Goal: Task Accomplishment & Management: Use online tool/utility

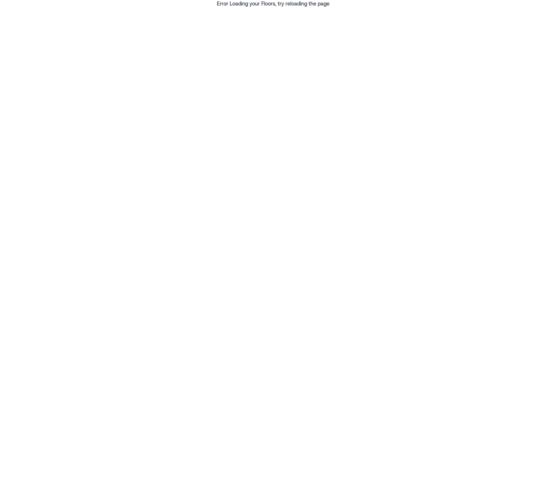
click at [303, 46] on div "Error Loading your Floors, try reloading the page" at bounding box center [273, 246] width 546 height 493
click at [281, 55] on div "Error Loading your Floors, try reloading the page" at bounding box center [273, 246] width 546 height 493
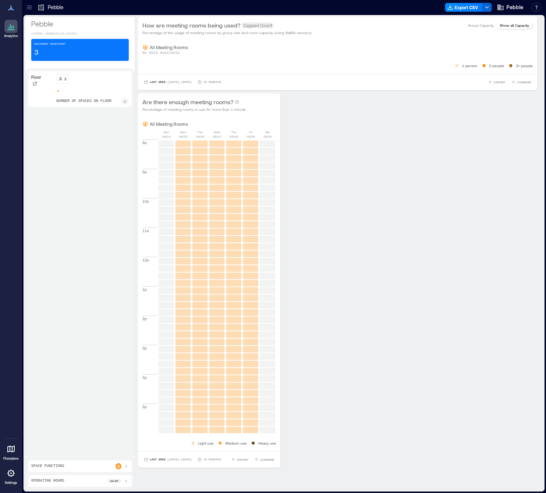
click at [65, 142] on div "Floor 3 number of spaces on floor 1" at bounding box center [80, 263] width 104 height 384
click at [401, 142] on div "Are there enough meeting rooms? Percentage of meeting rooms in use for more tha…" at bounding box center [337, 280] width 399 height 375
click at [93, 220] on div "Floor 3 number of spaces on floor 1" at bounding box center [80, 263] width 104 height 384
click at [115, 104] on div "number of spaces on floor 1" at bounding box center [93, 101] width 73 height 6
drag, startPoint x: 394, startPoint y: 167, endPoint x: 387, endPoint y: 139, distance: 28.4
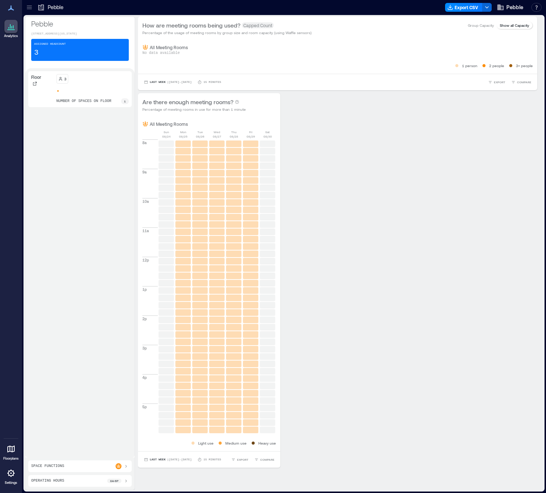
click at [394, 166] on div "Are there enough meeting rooms? Percentage of meeting rooms in use for more tha…" at bounding box center [337, 280] width 399 height 375
drag, startPoint x: 351, startPoint y: 45, endPoint x: 319, endPoint y: 54, distance: 33.8
click at [351, 46] on div "All Meeting Rooms" at bounding box center [337, 47] width 391 height 6
click at [109, 48] on div "Assigned Headcount 3" at bounding box center [80, 50] width 98 height 22
click at [9, 477] on icon at bounding box center [11, 473] width 9 height 9
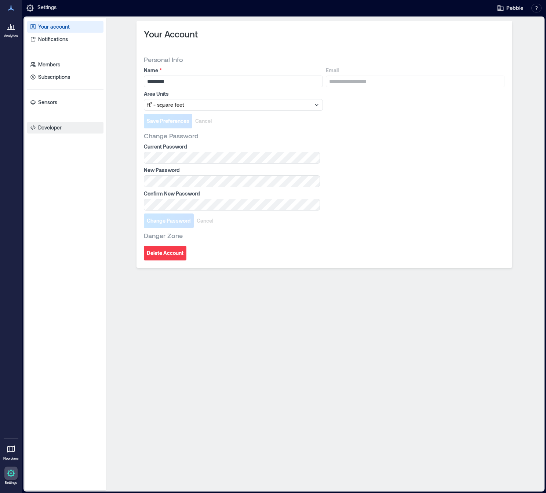
click at [57, 124] on link "Developer" at bounding box center [65, 128] width 76 height 12
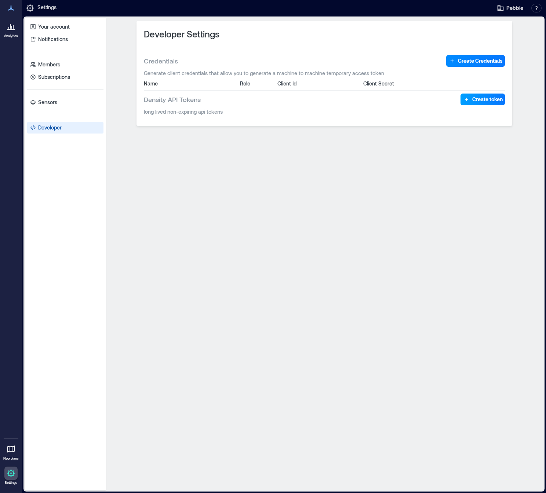
click at [464, 101] on span "Create token" at bounding box center [487, 99] width 30 height 7
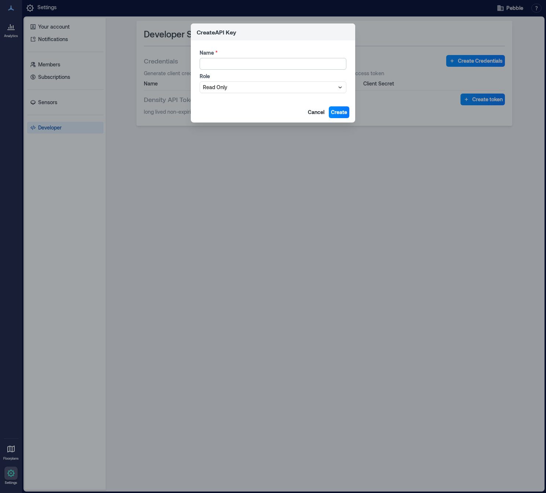
click at [250, 66] on input "Name *" at bounding box center [273, 64] width 147 height 12
type input "**********"
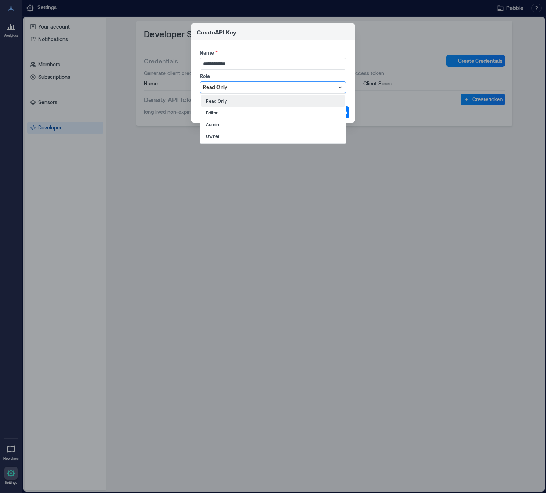
click at [301, 83] on div at bounding box center [269, 87] width 133 height 9
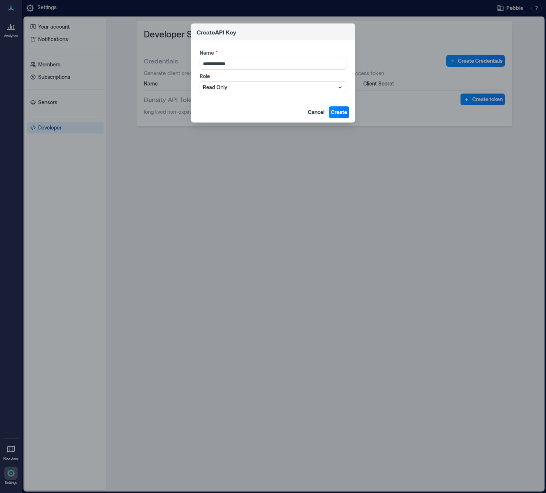
click at [288, 73] on label "Role" at bounding box center [272, 76] width 145 height 7
click at [340, 111] on span "Create" at bounding box center [339, 112] width 16 height 7
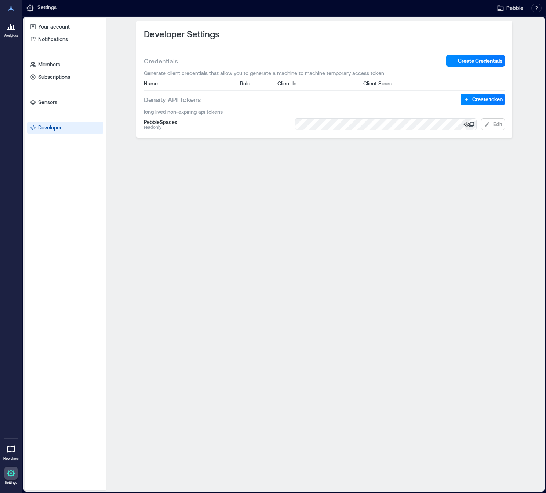
click at [464, 124] on icon "button" at bounding box center [467, 124] width 6 height 4
click at [464, 123] on icon "button" at bounding box center [466, 124] width 7 height 7
click at [464, 123] on icon at bounding box center [472, 125] width 6 height 6
click at [464, 127] on icon "button" at bounding box center [466, 124] width 7 height 7
click at [464, 126] on icon "button" at bounding box center [467, 124] width 6 height 5
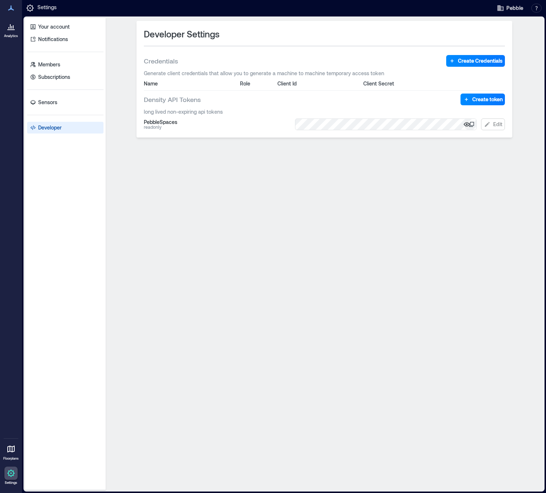
click at [351, 252] on div "Developer Settings Credentials Create Credentials Generate client credentials t…" at bounding box center [325, 254] width 432 height 467
click at [293, 83] on div "Client Id" at bounding box center [318, 83] width 81 height 7
click at [296, 102] on div "Density API Tokens Create token" at bounding box center [324, 100] width 361 height 12
click at [152, 336] on div "Developer Settings Credentials Create Credentials Generate client credentials t…" at bounding box center [325, 254] width 432 height 467
click at [13, 10] on icon at bounding box center [11, 8] width 6 height 5
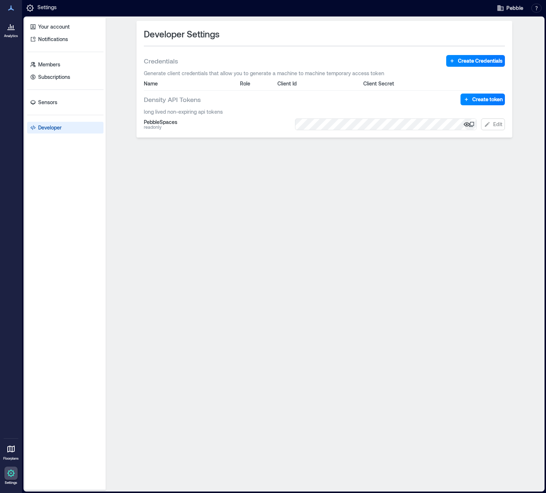
click at [11, 30] on icon at bounding box center [11, 26] width 9 height 9
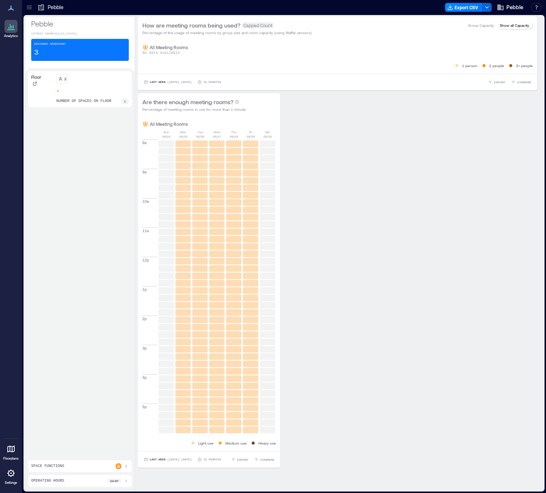
click at [372, 56] on div "No data available" at bounding box center [337, 56] width 391 height 12
click at [420, 206] on div "Are there enough meeting rooms? Percentage of meeting rooms in use for more tha…" at bounding box center [337, 280] width 399 height 375
click at [464, 198] on div "Are there enough meeting rooms? Percentage of meeting rooms in use for more tha…" at bounding box center [337, 280] width 399 height 375
click at [94, 465] on div "Space Functions" at bounding box center [80, 467] width 98 height 6
click at [81, 391] on div "Floor 3 number of spaces on floor 1" at bounding box center [80, 242] width 104 height 343
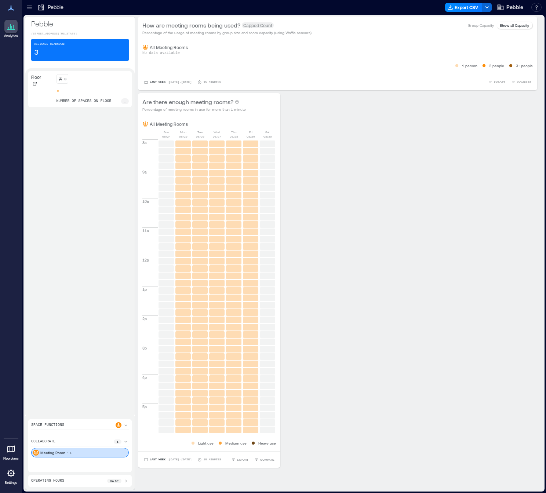
click at [464, 27] on p "Show all Capacity" at bounding box center [514, 25] width 29 height 6
click at [59, 10] on p "Pebble" at bounding box center [56, 7] width 16 height 7
click at [29, 9] on icon at bounding box center [29, 8] width 5 height 1
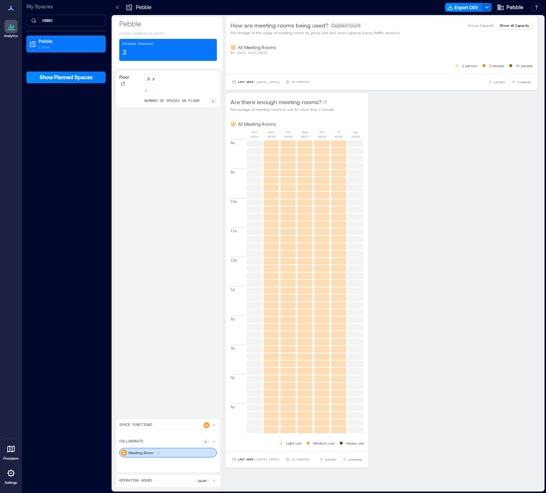
click at [133, 104] on div "Floor" at bounding box center [130, 89] width 22 height 30
click at [117, 7] on icon at bounding box center [117, 7] width 7 height 7
